Goal: Transaction & Acquisition: Book appointment/travel/reservation

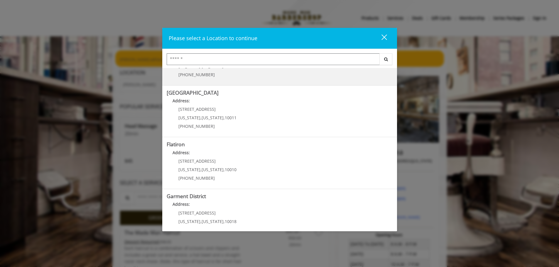
scroll to position [88, 0]
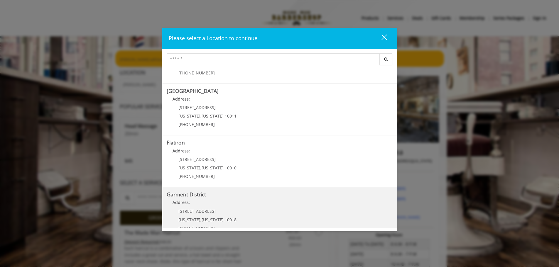
click at [206, 207] on District "Address:" at bounding box center [280, 203] width 226 height 9
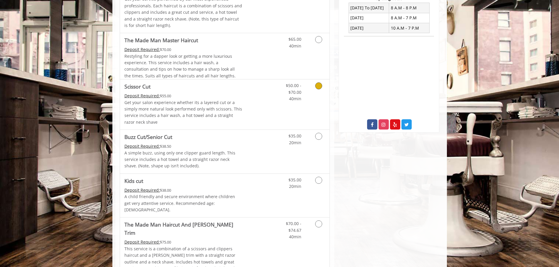
scroll to position [117, 0]
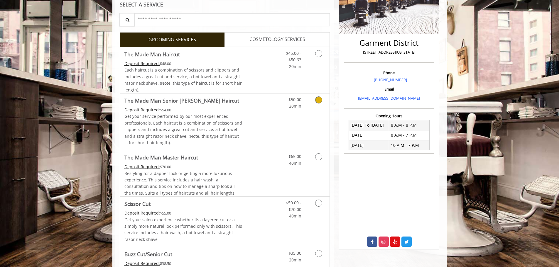
click at [180, 111] on div "Deposit Required: $54.00" at bounding box center [183, 110] width 118 height 6
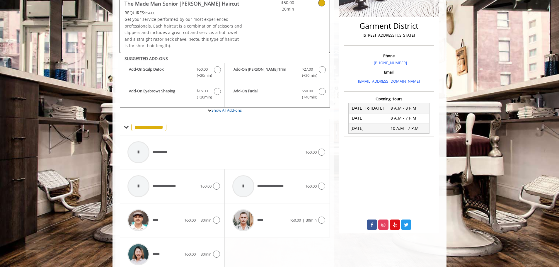
scroll to position [159, 0]
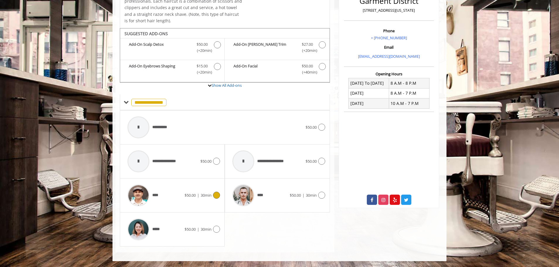
click at [188, 196] on span "$50.00" at bounding box center [190, 195] width 11 height 5
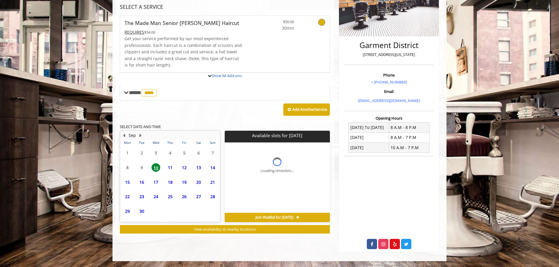
scroll to position [115, 0]
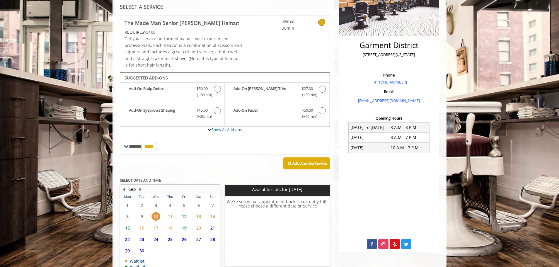
click at [201, 216] on span "13" at bounding box center [198, 216] width 9 height 9
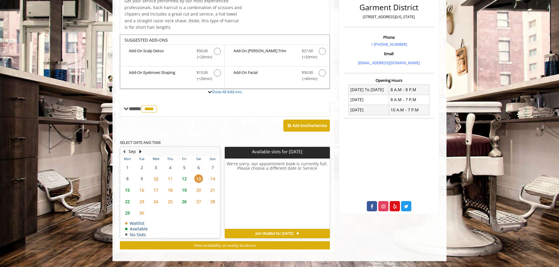
click at [186, 178] on span "12" at bounding box center [184, 178] width 9 height 9
click at [284, 182] on span "3:40 PM" at bounding box center [278, 180] width 14 height 5
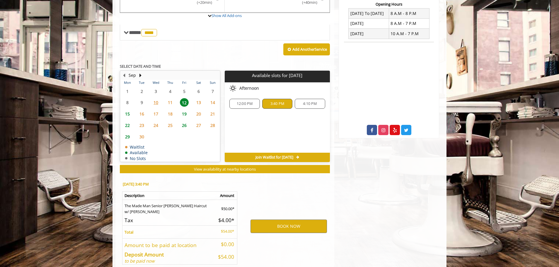
scroll to position [259, 0]
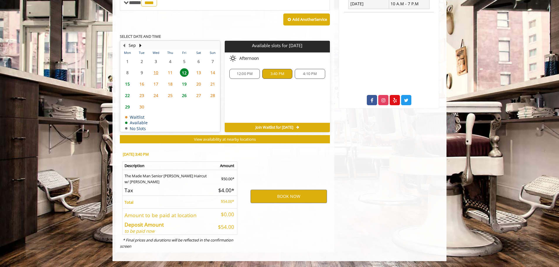
click at [248, 77] on div "12:00 PM" at bounding box center [245, 74] width 30 height 10
click at [296, 193] on button "BOOK NOW" at bounding box center [289, 196] width 77 height 13
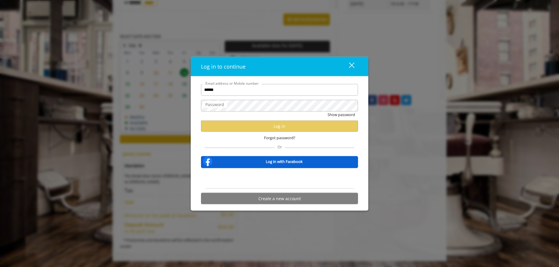
type input "**********"
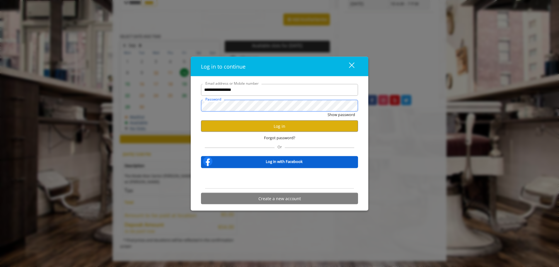
click at [328, 111] on button "Show password" at bounding box center [342, 114] width 28 height 6
click at [257, 122] on button "Log in" at bounding box center [279, 126] width 157 height 11
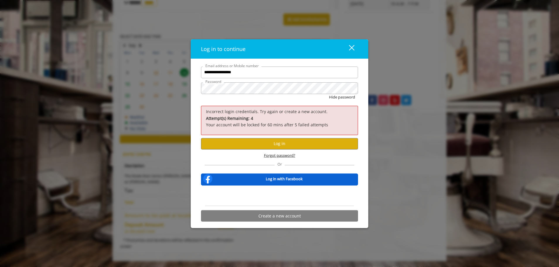
click at [276, 152] on span "Forgot password?" at bounding box center [279, 155] width 31 height 6
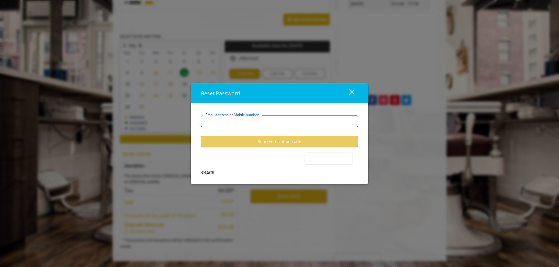
click at [259, 120] on input "Email address or Mobile number" at bounding box center [279, 121] width 157 height 12
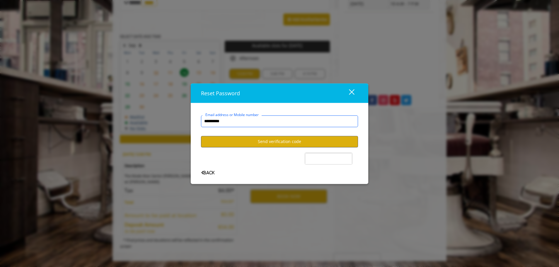
type input "**********"
click at [261, 146] on button "Send verification code" at bounding box center [279, 141] width 157 height 11
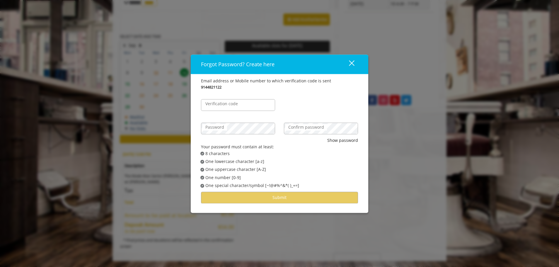
click at [230, 105] on label "Verification code" at bounding box center [222, 104] width 38 height 6
click at [230, 105] on input "Verification code" at bounding box center [238, 105] width 74 height 12
type input "******"
click at [284, 128] on div "Confirm password" at bounding box center [321, 125] width 83 height 23
click at [302, 129] on label "Confirm password" at bounding box center [307, 127] width 42 height 6
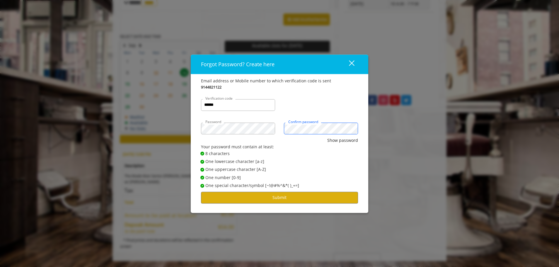
click at [328, 137] on button "Show password" at bounding box center [343, 140] width 31 height 6
click at [275, 193] on button "Submit" at bounding box center [279, 197] width 157 height 11
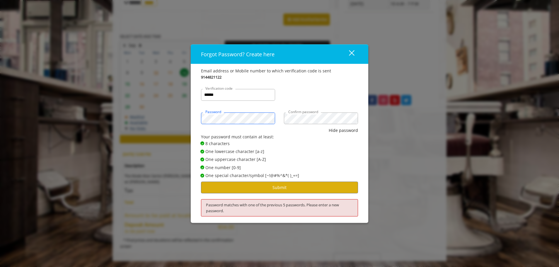
click at [170, 108] on div "Forgot Password? Create here close Email address or Mobile number to which veri…" at bounding box center [279, 133] width 559 height 267
click at [297, 186] on button "Submit" at bounding box center [279, 187] width 157 height 11
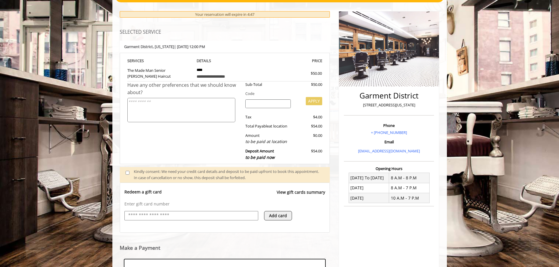
scroll to position [152, 0]
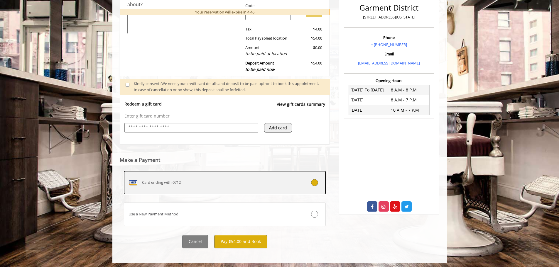
click at [238, 183] on div "Card ending with 0712" at bounding box center [208, 182] width 168 height 9
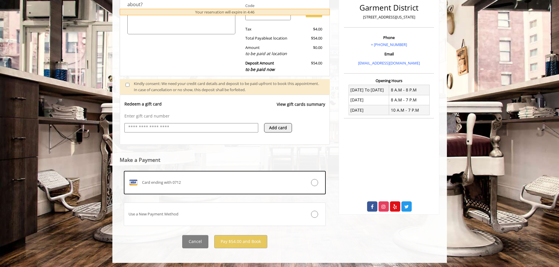
scroll to position [90, 0]
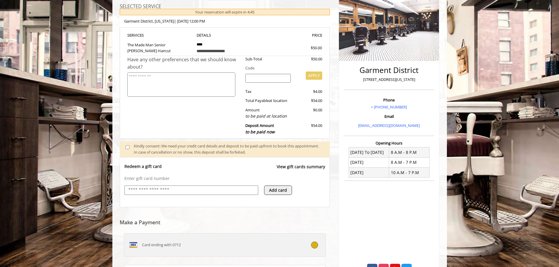
click at [219, 235] on label "Card ending with 0712" at bounding box center [225, 244] width 202 height 23
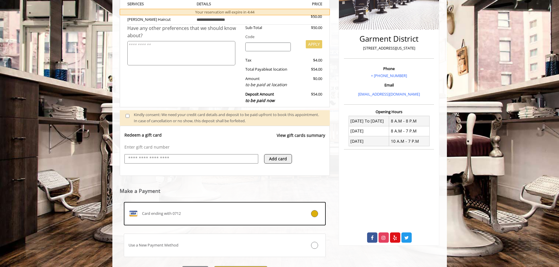
scroll to position [149, 0]
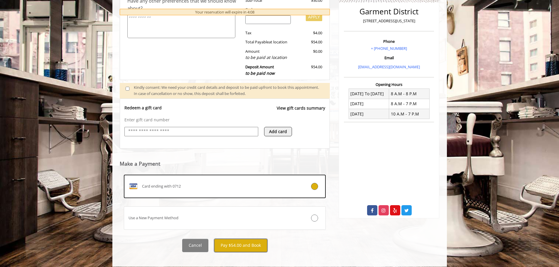
click at [223, 245] on button "Pay $54.00 and Book" at bounding box center [240, 245] width 53 height 13
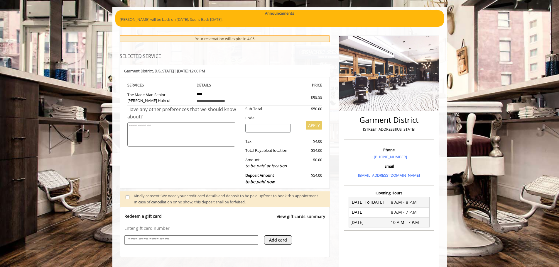
scroll to position [0, 0]
